Goal: Obtain resource: Obtain resource

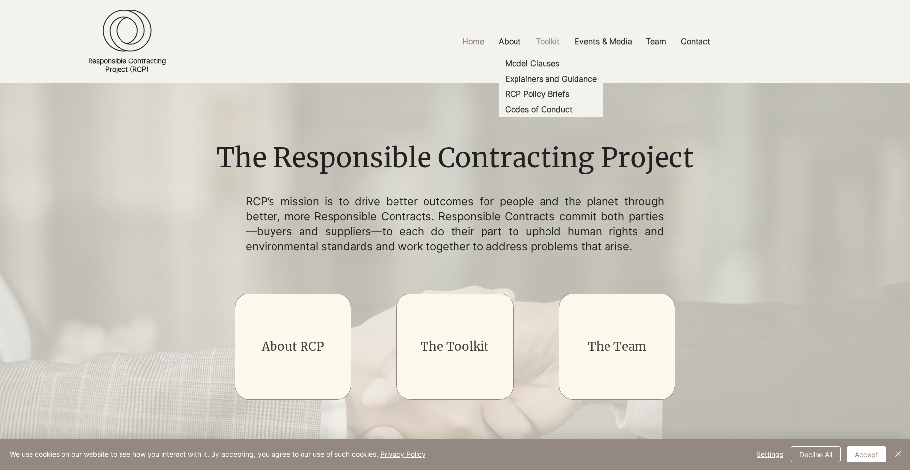
click at [547, 46] on p "Toolkit" at bounding box center [548, 41] width 34 height 22
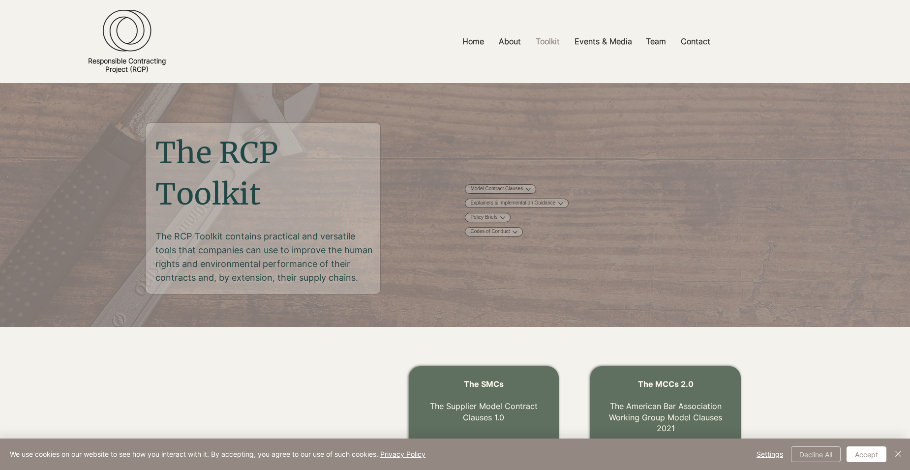
click at [828, 455] on button "Decline All" at bounding box center [816, 454] width 50 height 16
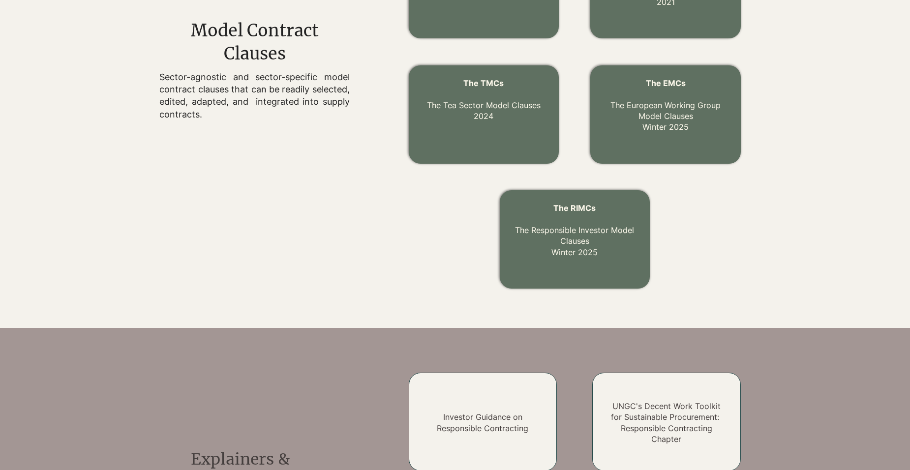
scroll to position [295, 0]
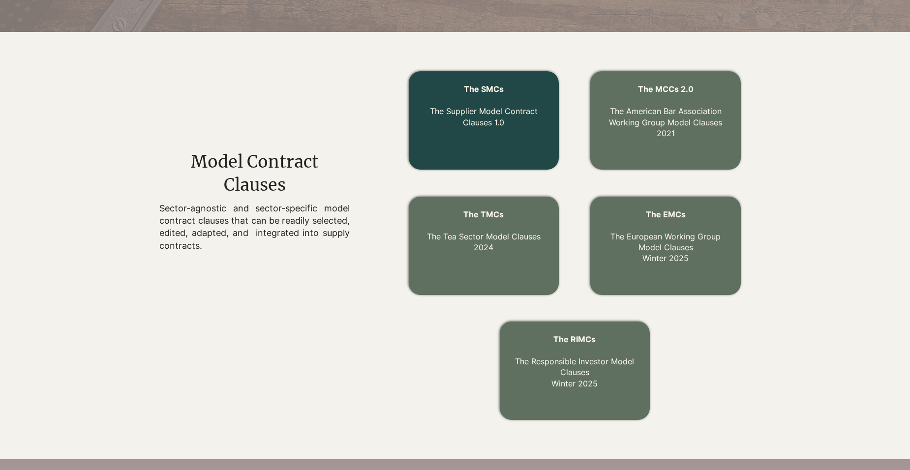
click at [510, 124] on p "The Supplier Model Contract Clauses 1.0" at bounding box center [483, 111] width 126 height 33
click at [501, 90] on span "The SMCs" at bounding box center [484, 89] width 40 height 10
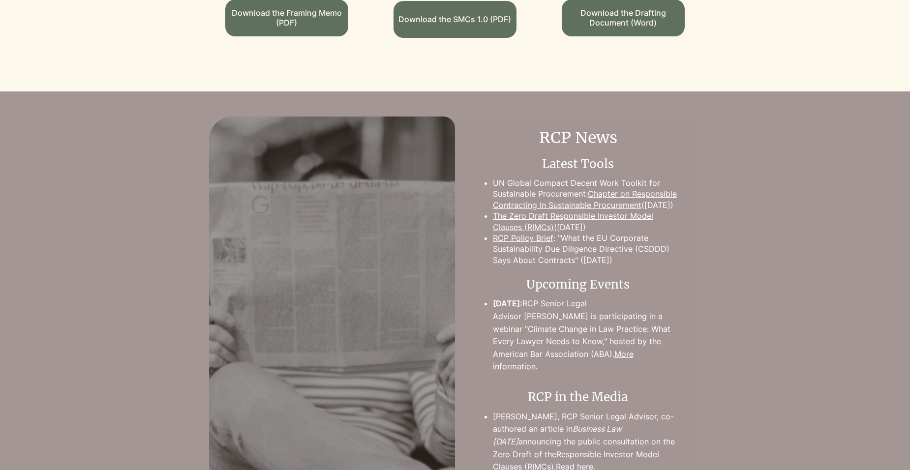
scroll to position [787, 0]
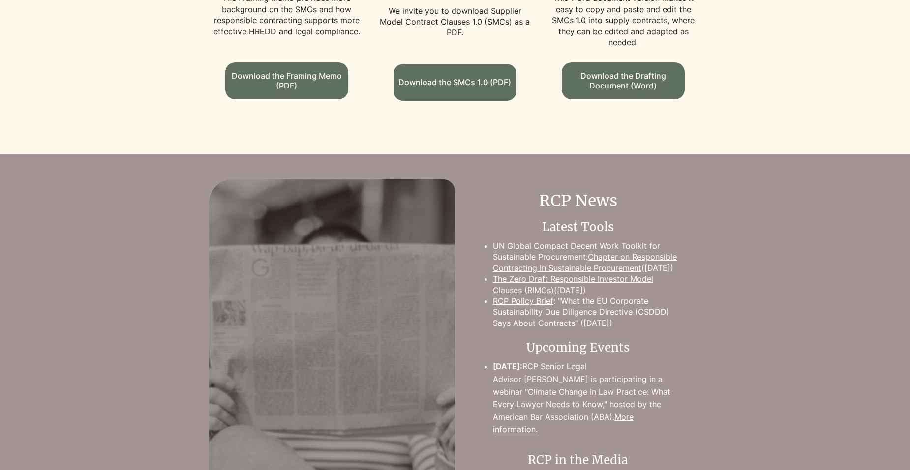
drag, startPoint x: 536, startPoint y: 298, endPoint x: 797, endPoint y: 296, distance: 260.1
click at [797, 296] on div at bounding box center [455, 365] width 762 height 372
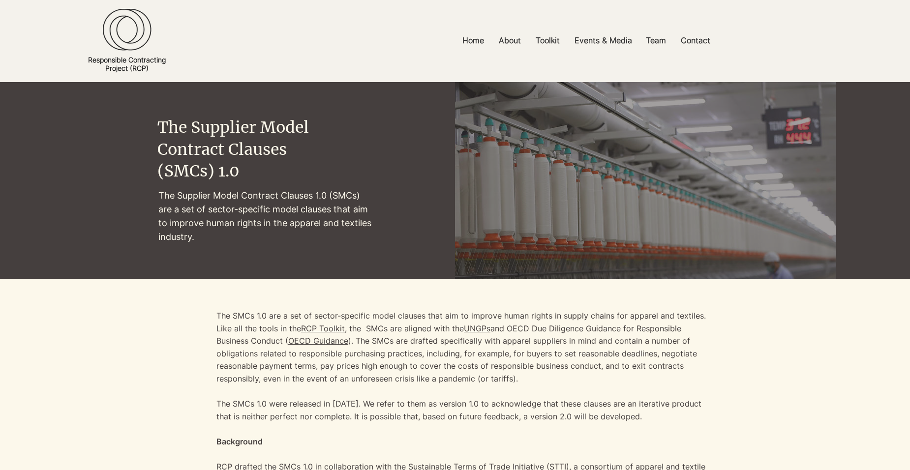
scroll to position [0, 0]
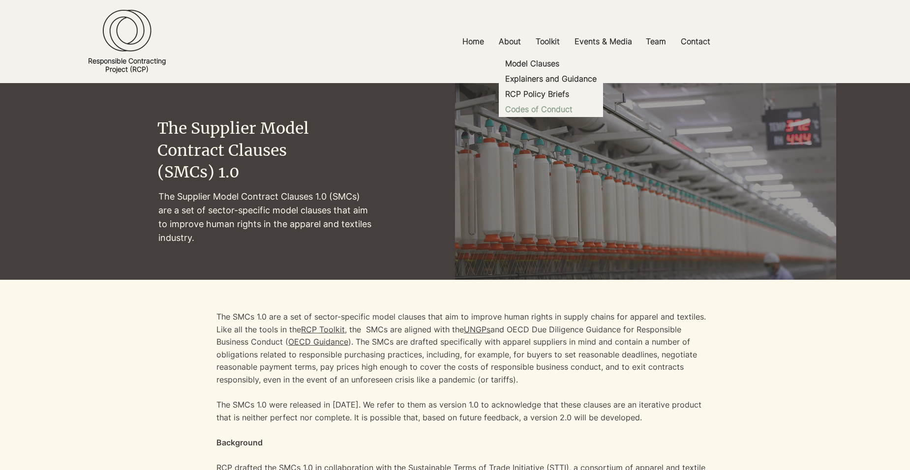
click at [557, 112] on p "Codes of Conduct" at bounding box center [538, 109] width 75 height 15
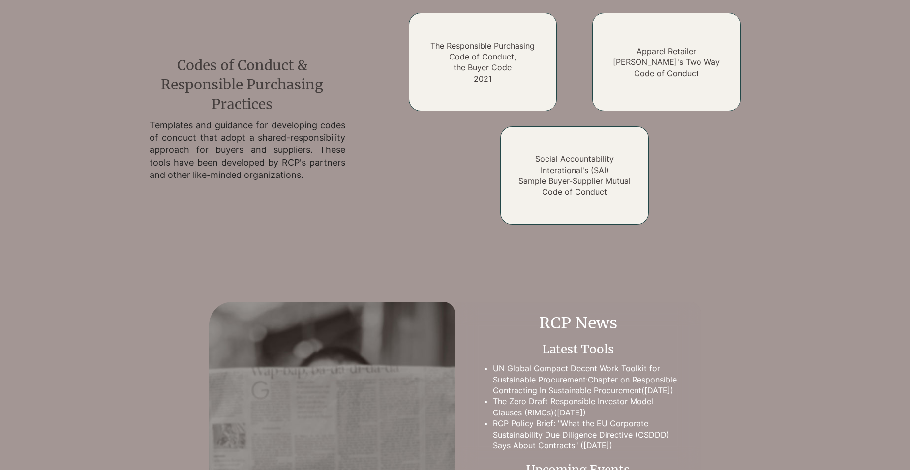
scroll to position [1501, 0]
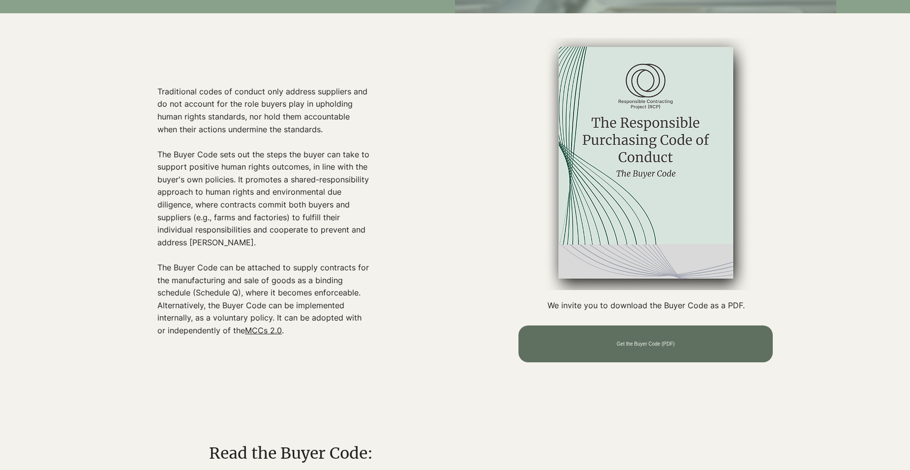
scroll to position [295, 0]
